Goal: Check status: Check status

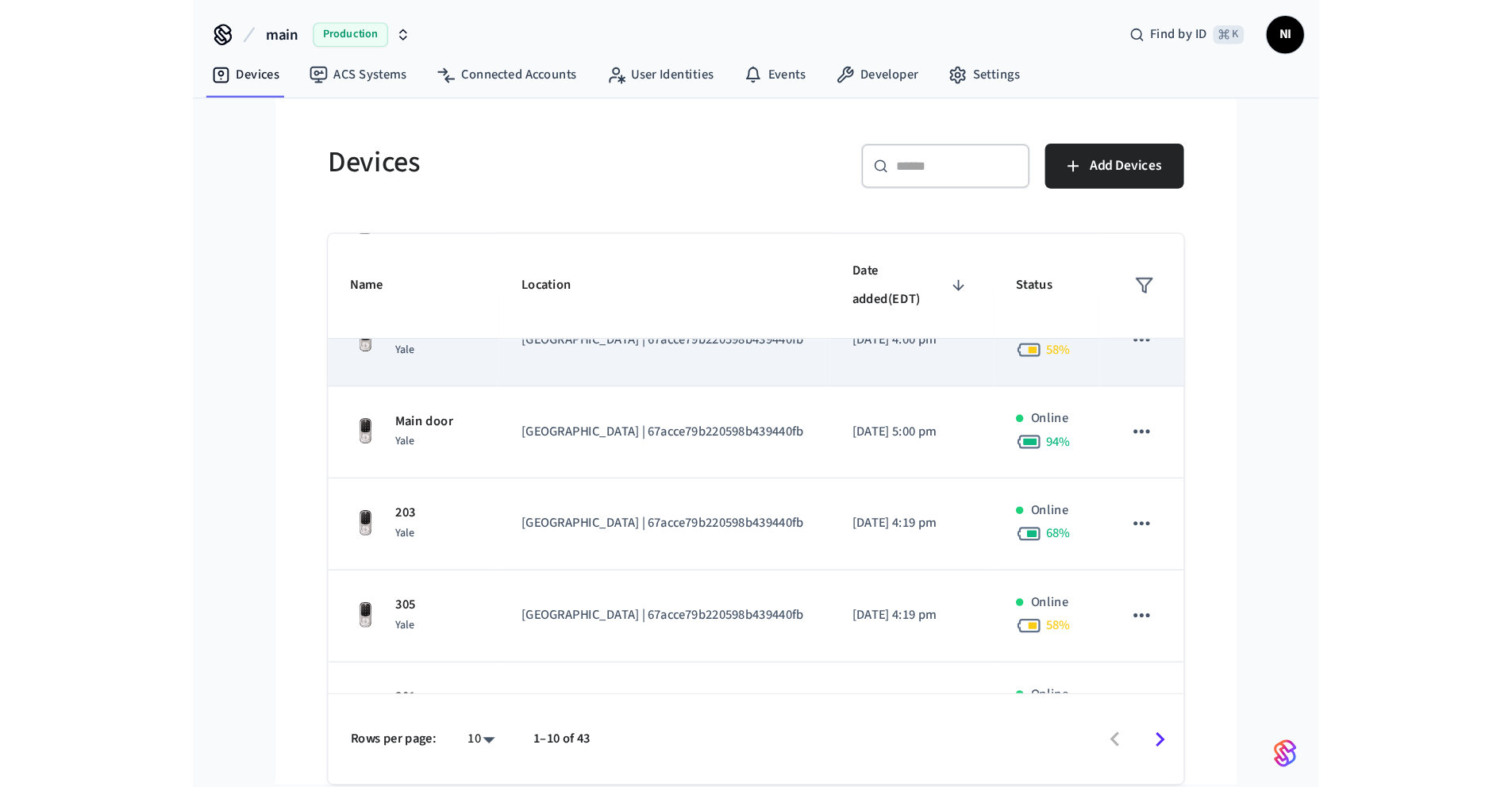
scroll to position [287, 0]
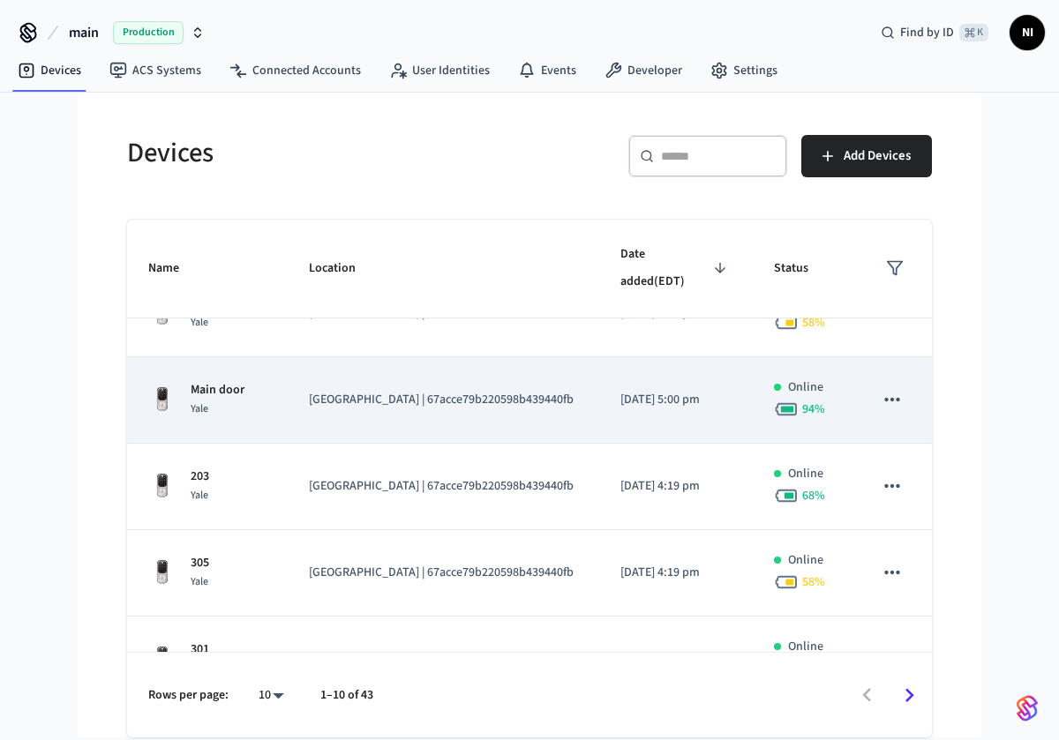
click at [398, 420] on td "[GEOGRAPHIC_DATA] | 67acce79b220598b439440fb" at bounding box center [443, 400] width 311 height 86
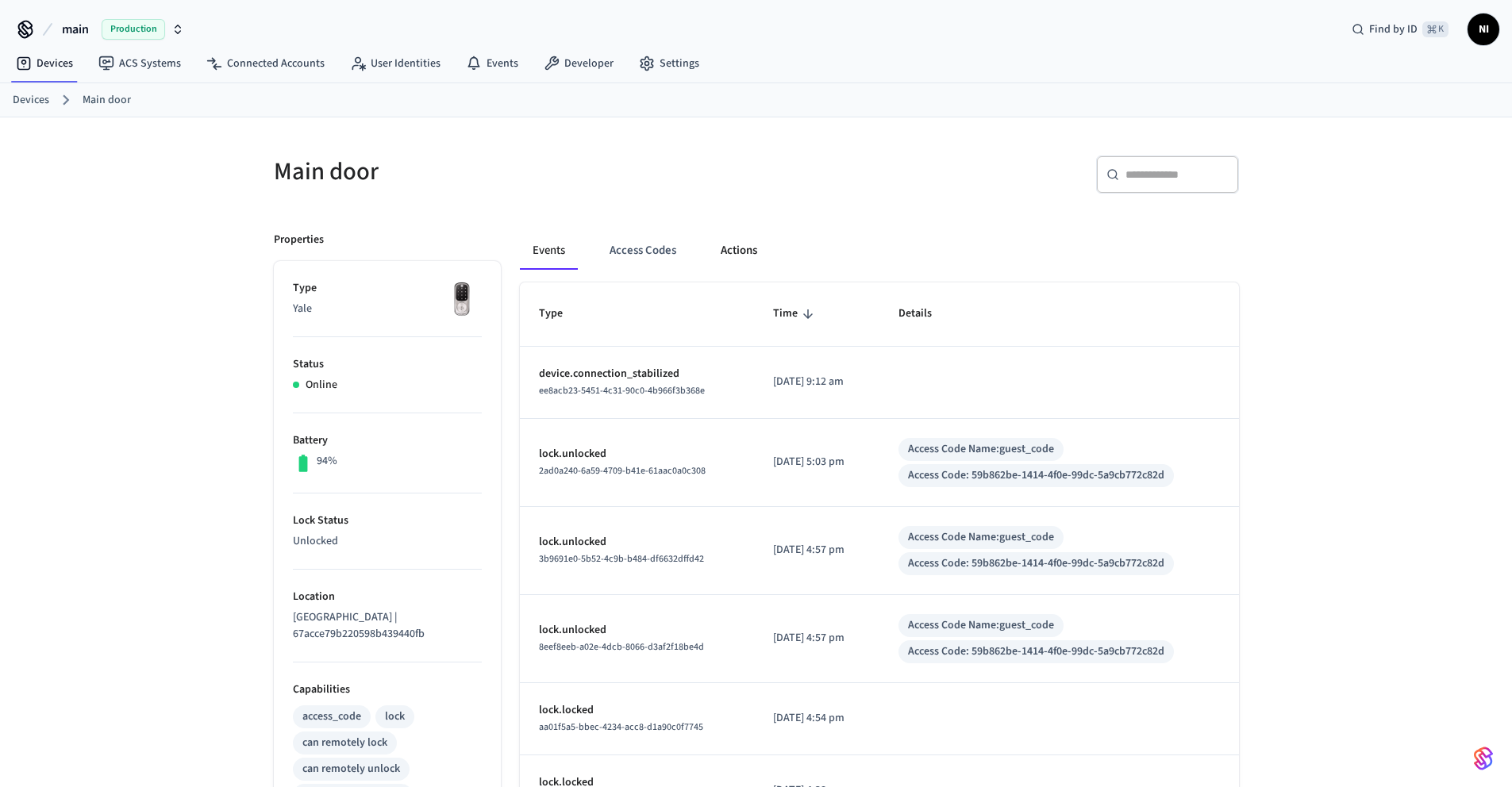
click at [720, 253] on button "Actions" at bounding box center [738, 251] width 62 height 38
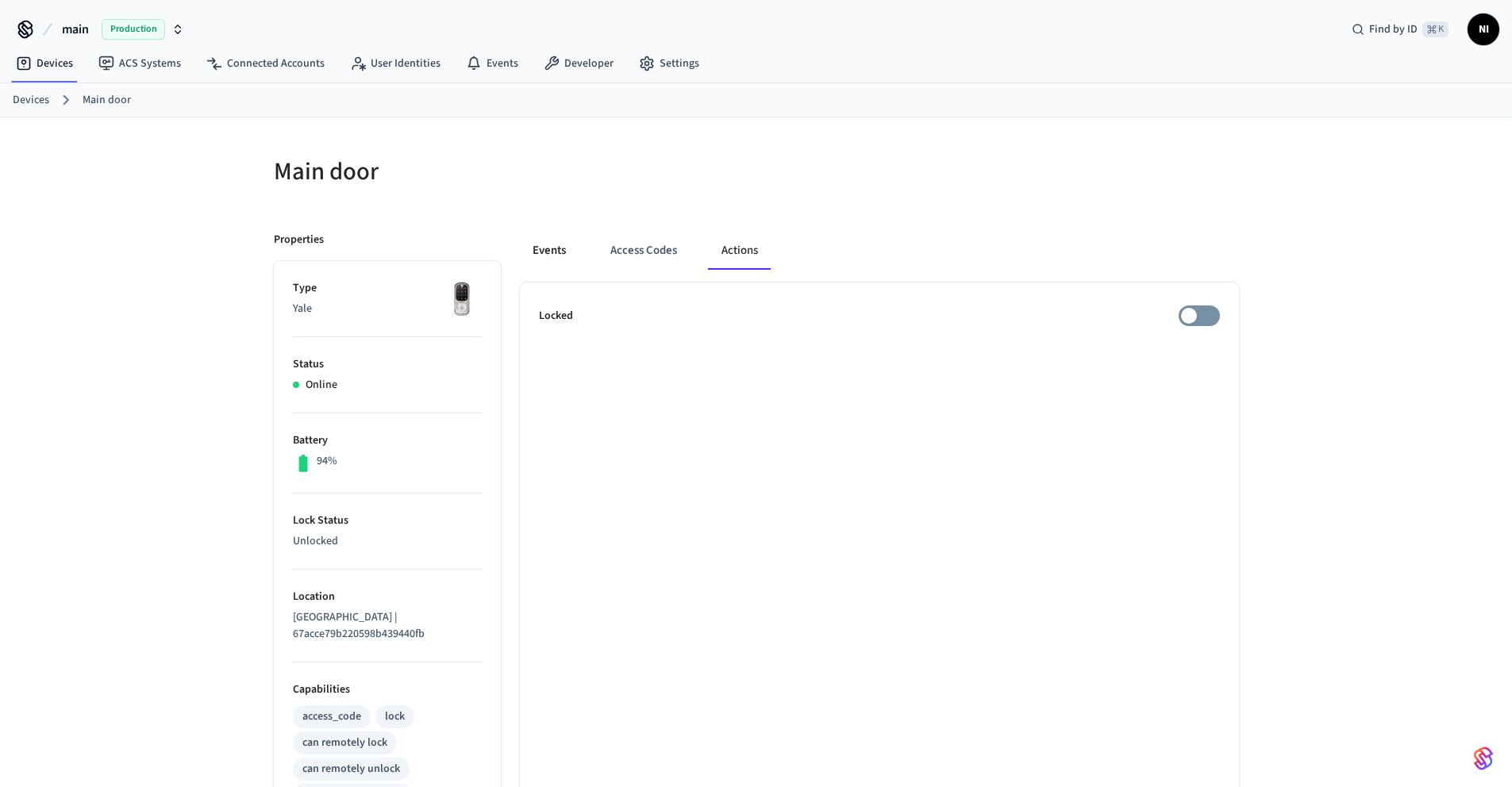
click at [553, 246] on button "Events" at bounding box center [549, 251] width 58 height 38
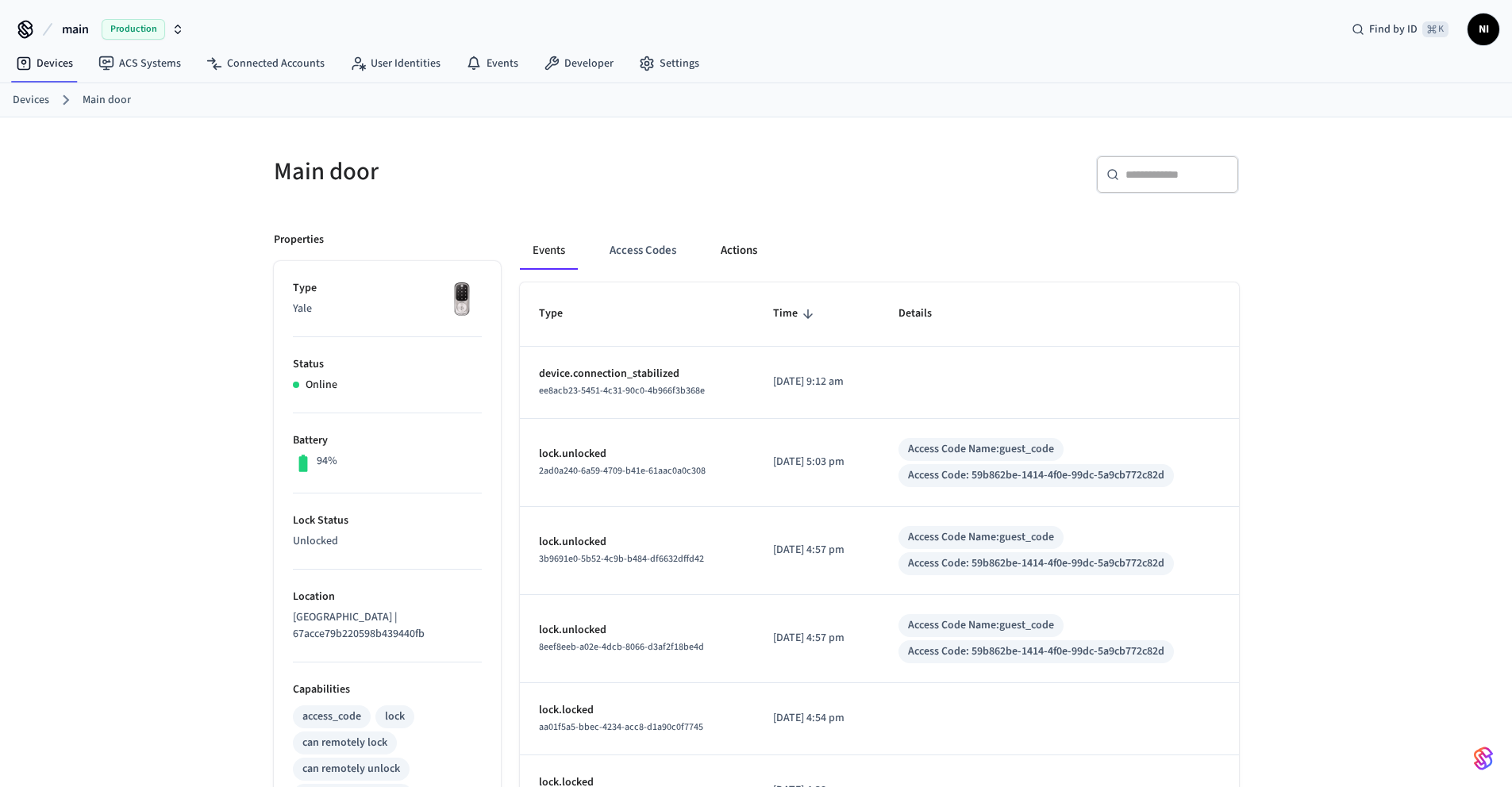
click at [733, 253] on button "Actions" at bounding box center [738, 251] width 62 height 38
